Goal: Task Accomplishment & Management: Use online tool/utility

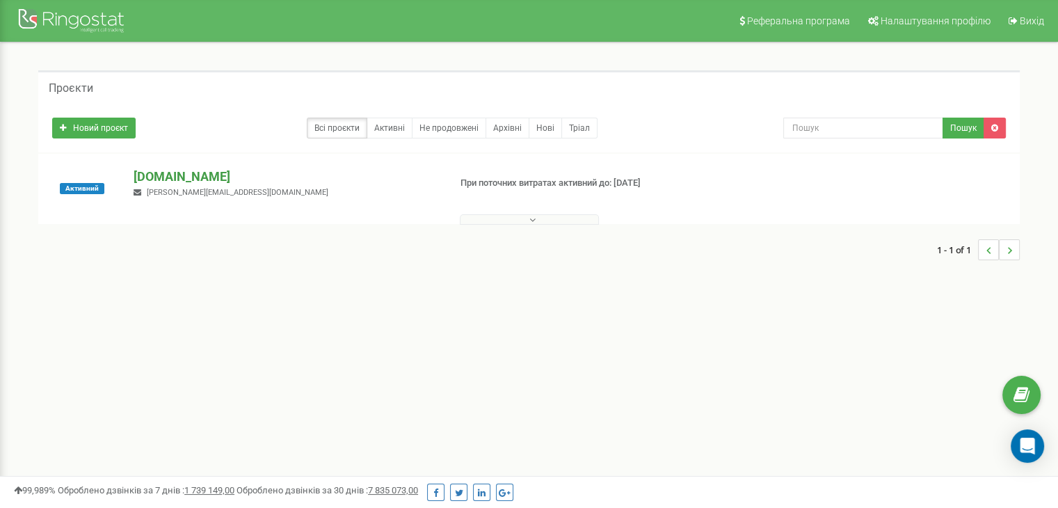
click at [172, 181] on p "[DOMAIN_NAME]" at bounding box center [286, 177] width 304 height 18
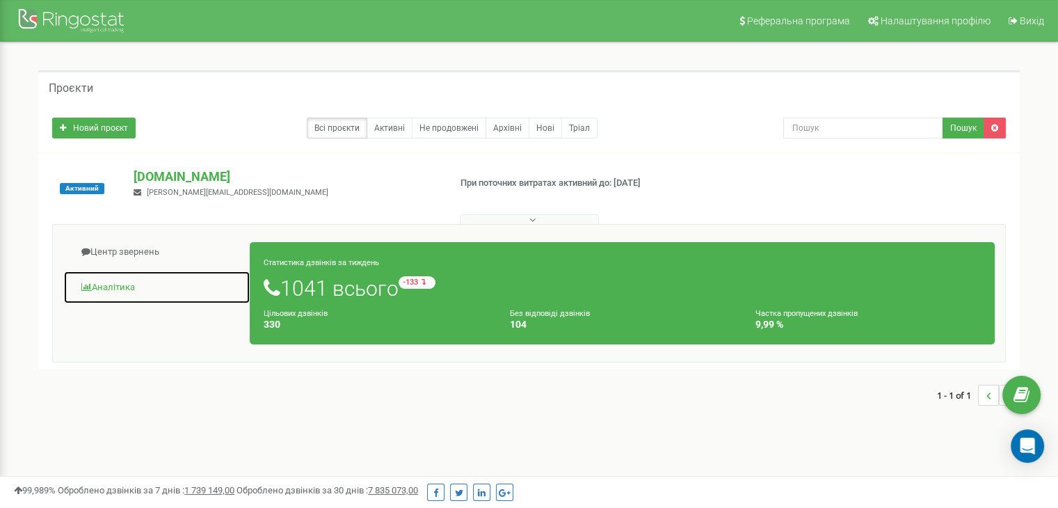
click at [124, 287] on link "Аналiтика" at bounding box center [156, 288] width 187 height 34
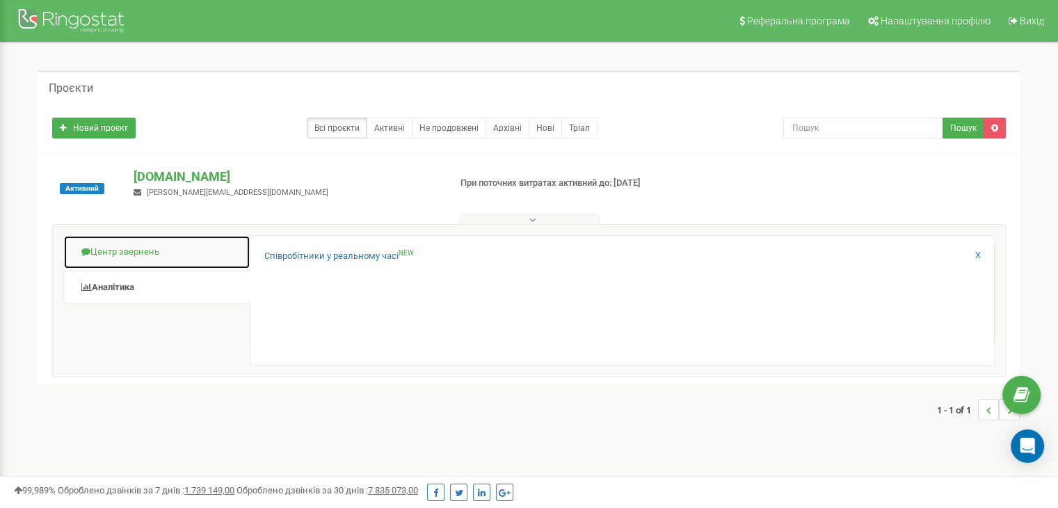
click at [129, 247] on link "Центр звернень" at bounding box center [156, 252] width 187 height 34
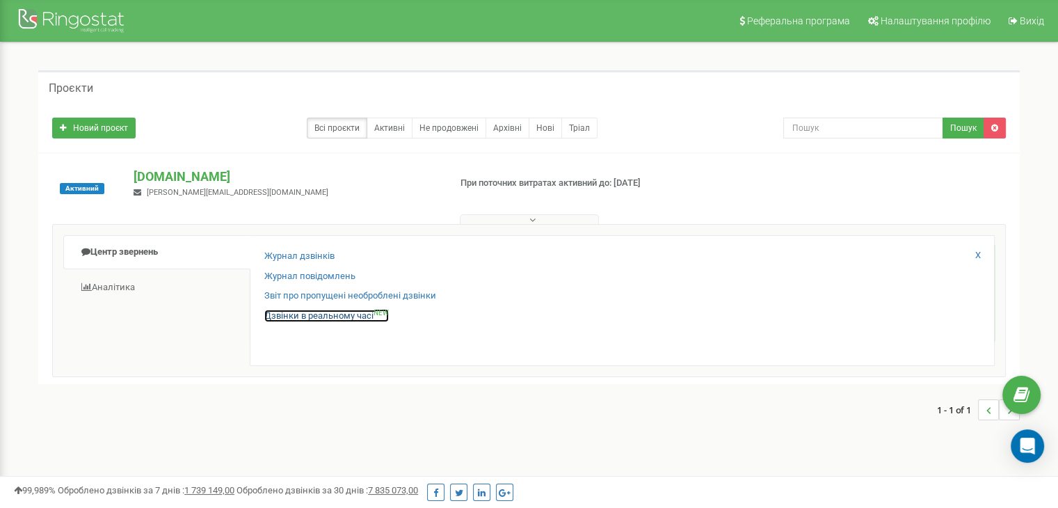
click at [312, 314] on link "Дзвінки в реальному часі NEW" at bounding box center [326, 315] width 124 height 13
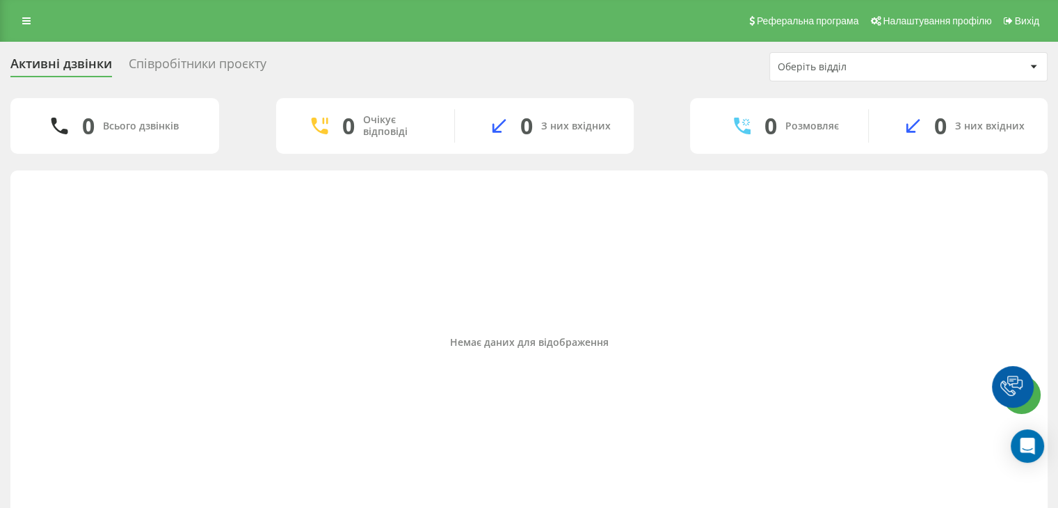
click at [195, 57] on div "Співробітники проєкту" at bounding box center [198, 67] width 138 height 22
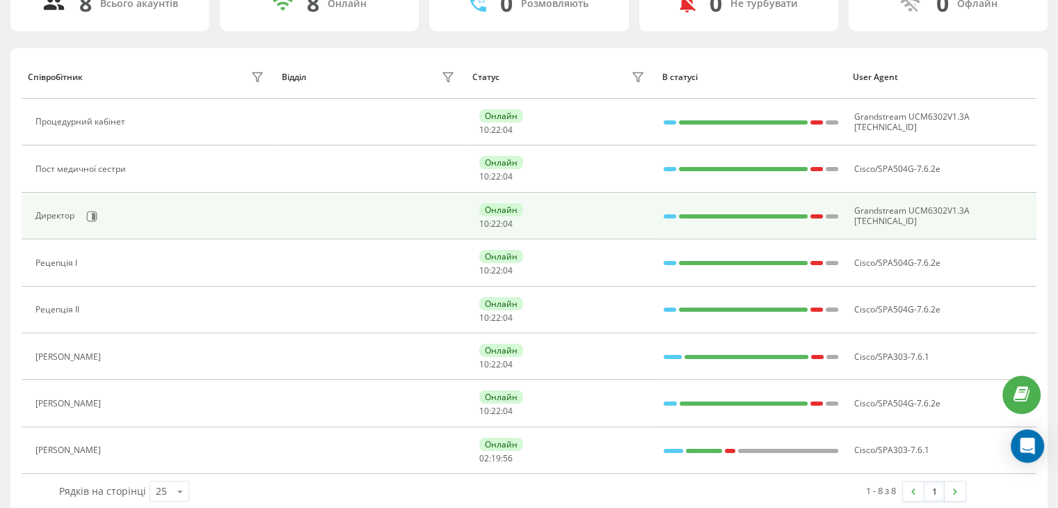
scroll to position [139, 0]
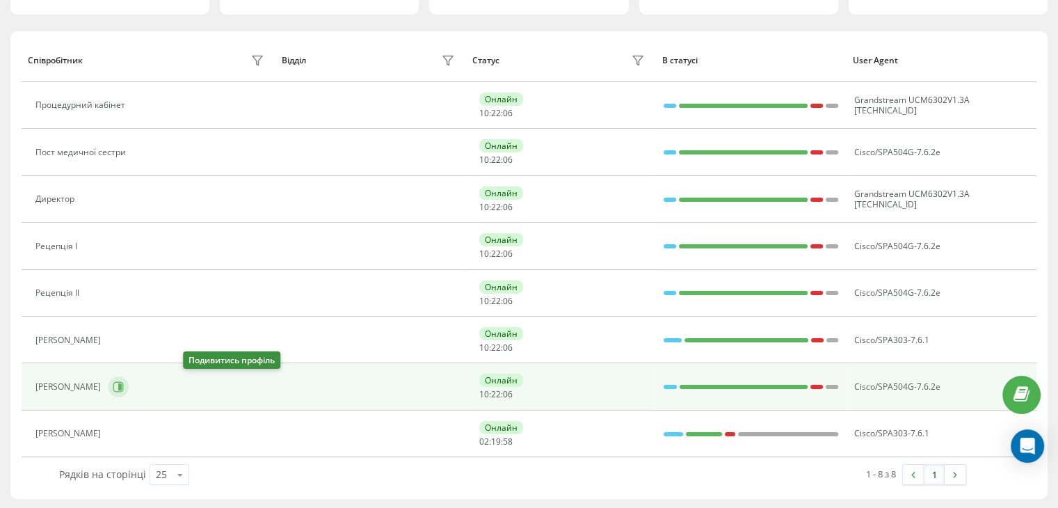
click at [124, 383] on icon at bounding box center [118, 386] width 11 height 11
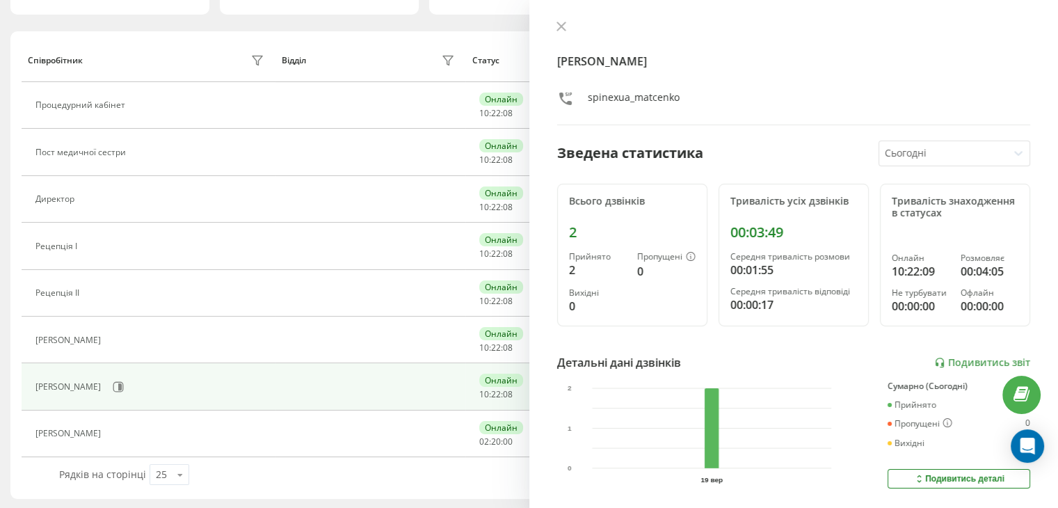
click at [980, 350] on div "Маценко Анастасія Олександрівна spinexua_matcenko Зведена статистика Сьогодні В…" at bounding box center [793, 254] width 529 height 508
click at [978, 360] on link "Подивитись звіт" at bounding box center [982, 363] width 96 height 12
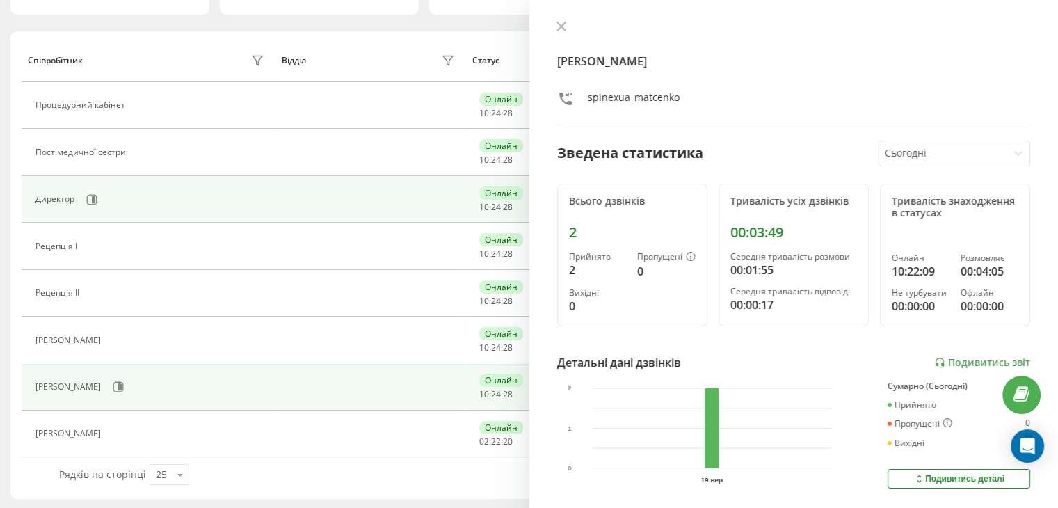
click at [356, 183] on td at bounding box center [370, 199] width 191 height 47
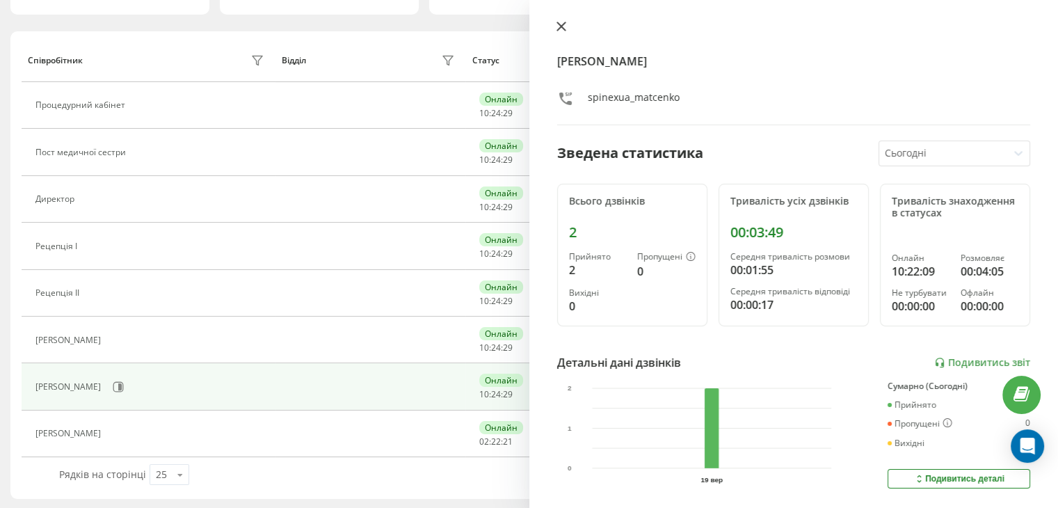
click at [554, 26] on button at bounding box center [561, 27] width 18 height 13
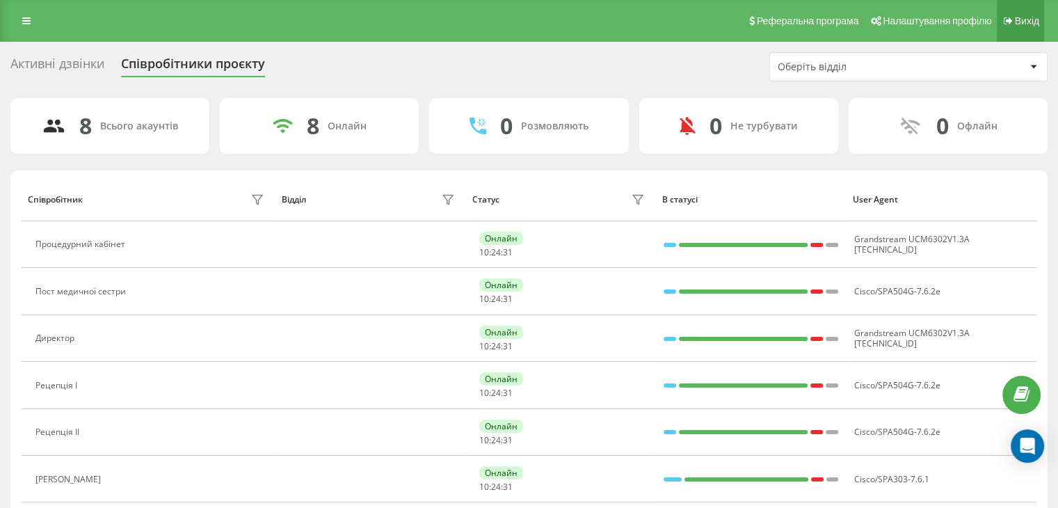
click at [1022, 9] on link "Вихід" at bounding box center [1020, 21] width 47 height 42
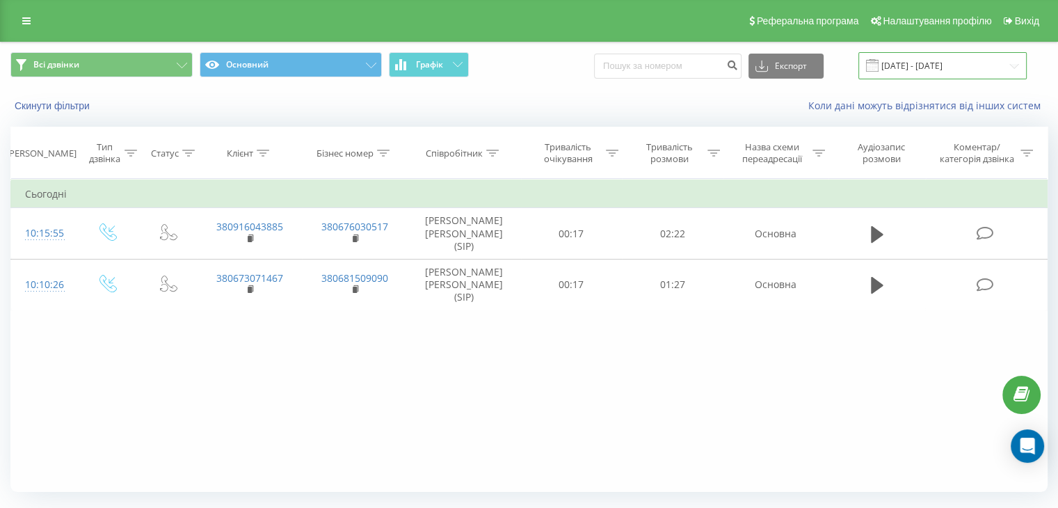
click at [985, 67] on input "19.09.2025 - 19.09.2025" at bounding box center [942, 65] width 168 height 27
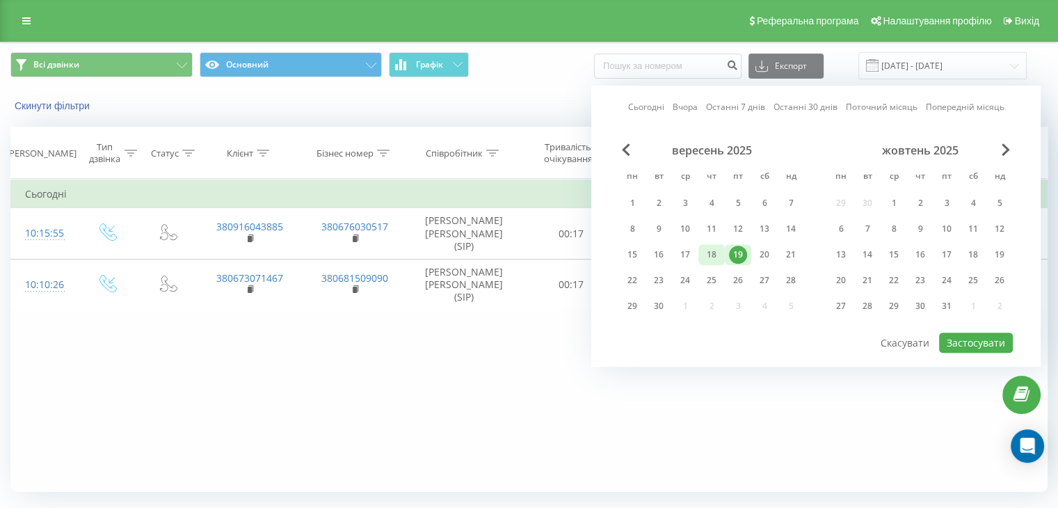
click at [711, 253] on div "18" at bounding box center [711, 254] width 18 height 18
click at [992, 341] on button "Застосувати" at bounding box center [976, 342] width 74 height 20
type input "18.09.2025 - 18.09.2025"
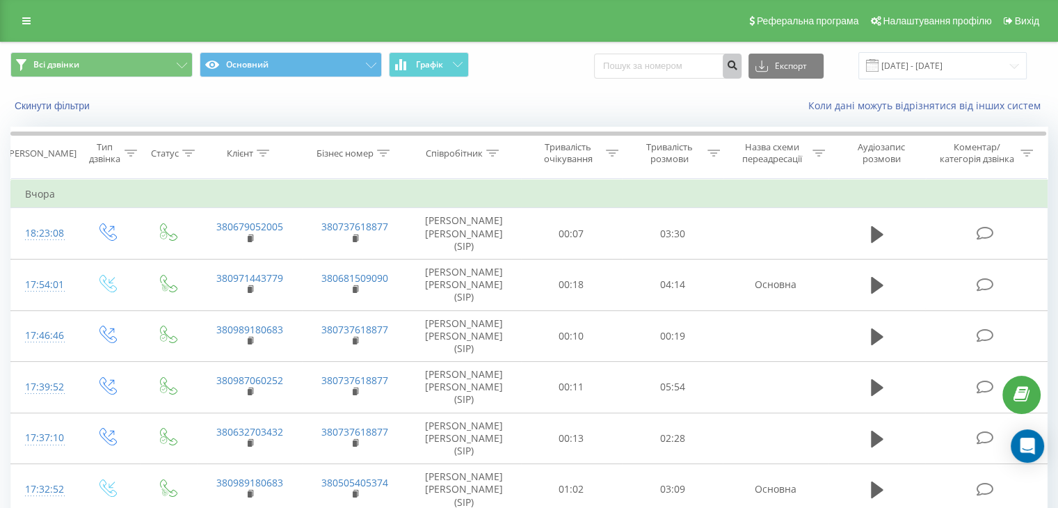
click at [739, 70] on button "submit" at bounding box center [732, 66] width 19 height 25
click at [698, 67] on input at bounding box center [667, 66] width 147 height 25
type input "0976936224"
click at [809, 73] on button "Експорт" at bounding box center [785, 66] width 75 height 25
click at [722, 58] on input "0976936224" at bounding box center [667, 66] width 147 height 25
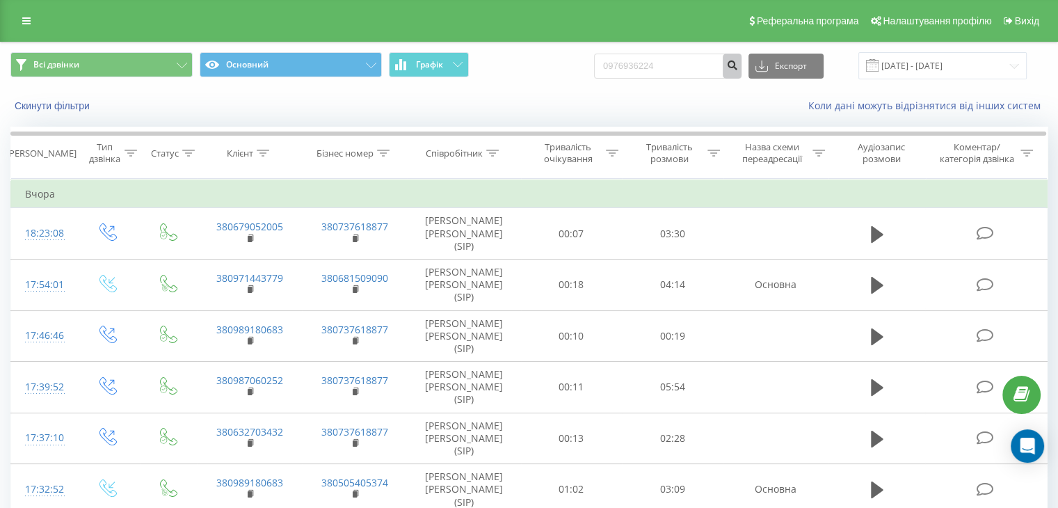
click at [738, 67] on icon "submit" at bounding box center [732, 63] width 12 height 8
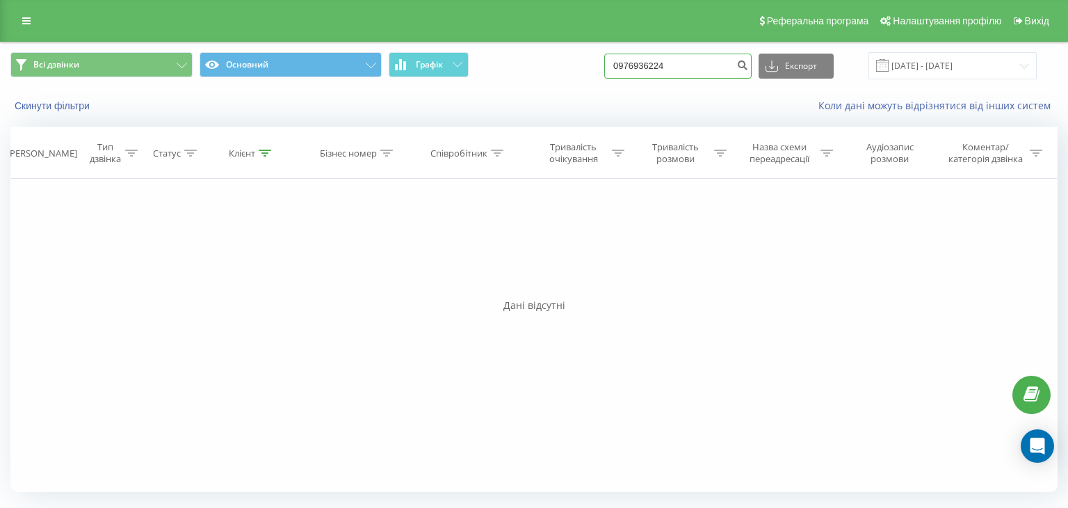
drag, startPoint x: 716, startPoint y: 70, endPoint x: 438, endPoint y: 119, distance: 281.7
click at [438, 119] on div "Всі дзвінки Основний Графік 0976936224 Експорт .csv .xls .xlsx 19.06.2025 - 19.…" at bounding box center [534, 82] width 1067 height 80
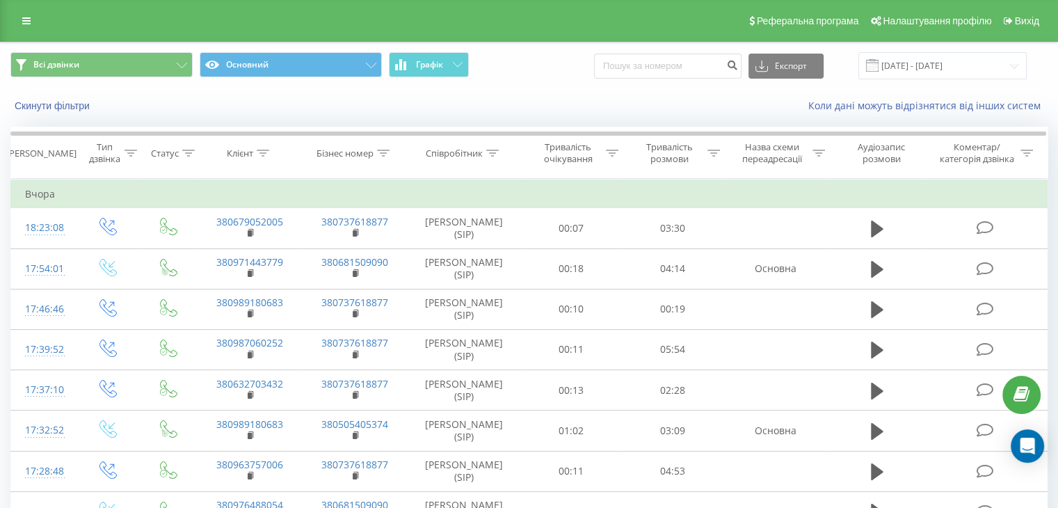
click at [949, 42] on div "Всі дзвінки Основний Графік Експорт .csv .xls .xlsx [DATE] - [DATE]" at bounding box center [529, 65] width 1056 height 47
click at [951, 62] on input "[DATE] - [DATE]" at bounding box center [942, 65] width 168 height 27
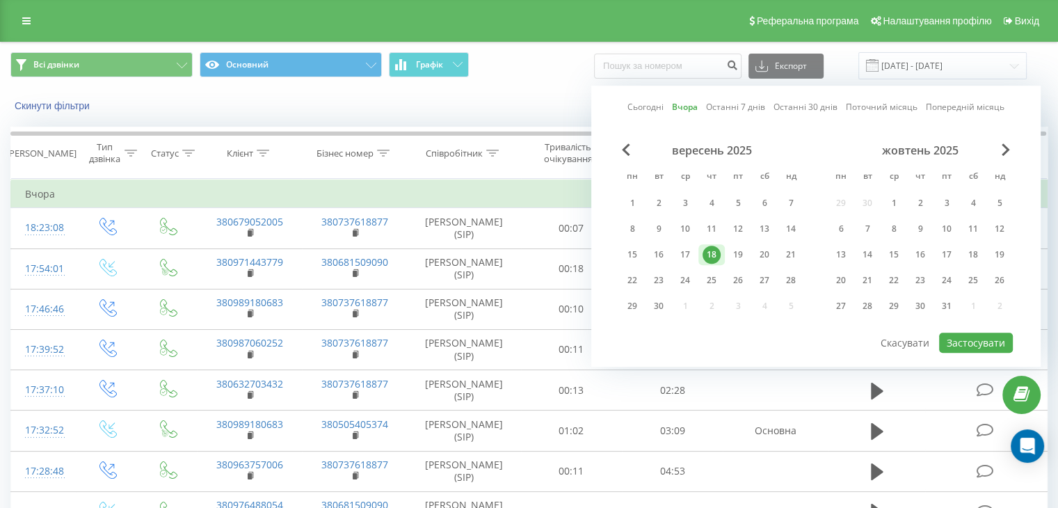
click at [741, 105] on link "Останні 7 днів" at bounding box center [735, 107] width 59 height 13
click at [978, 338] on button "Застосувати" at bounding box center [976, 342] width 74 height 20
type input "[DATE] - [DATE]"
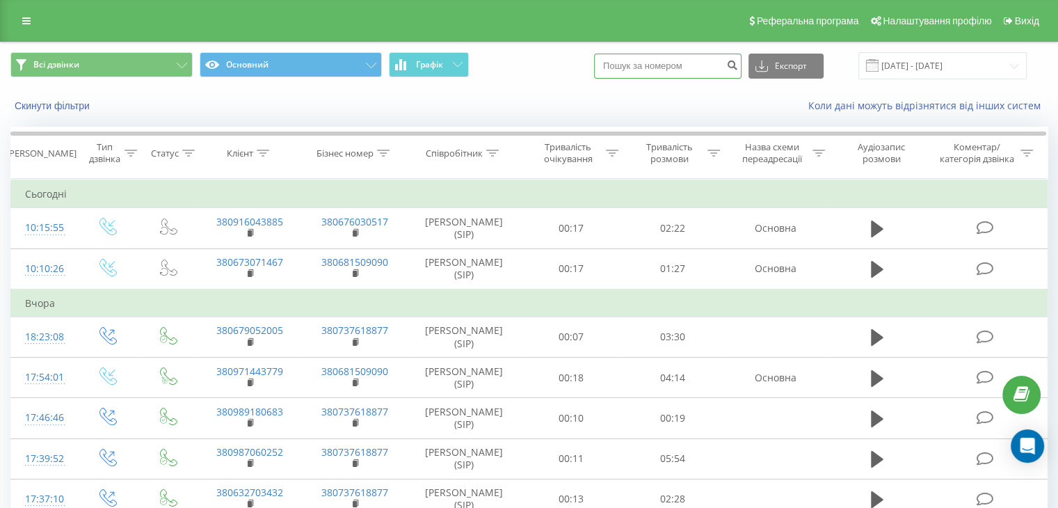
click at [680, 60] on input at bounding box center [667, 66] width 147 height 25
type input "0976936224"
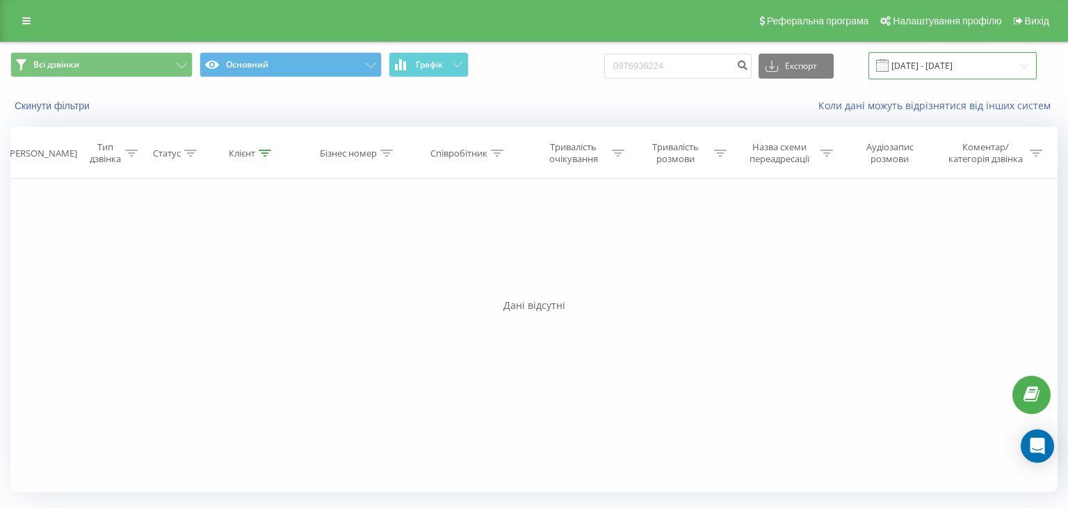
click at [908, 63] on input "[DATE] - [DATE]" at bounding box center [953, 65] width 168 height 27
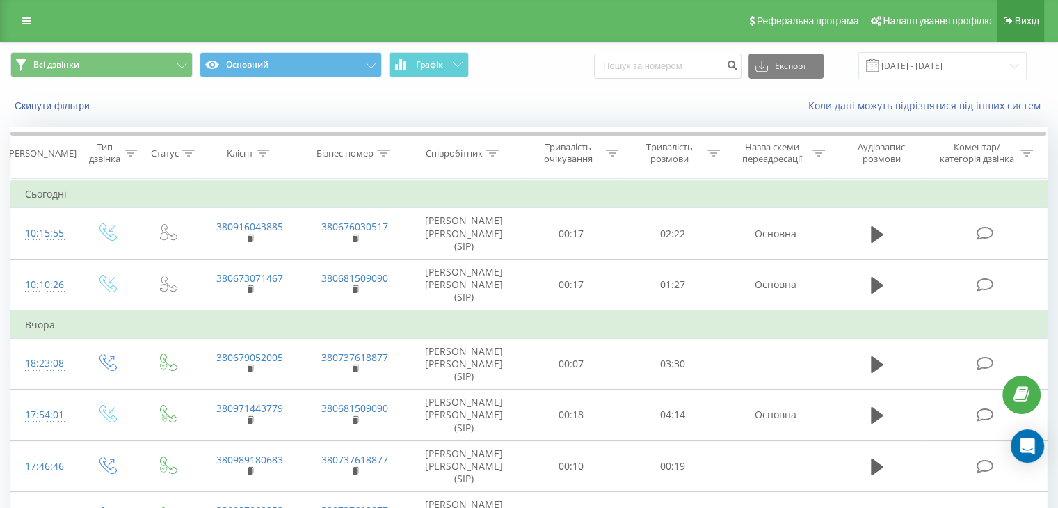
click at [1024, 22] on span "Вихід" at bounding box center [1027, 20] width 24 height 11
